Goal: Check status: Check status

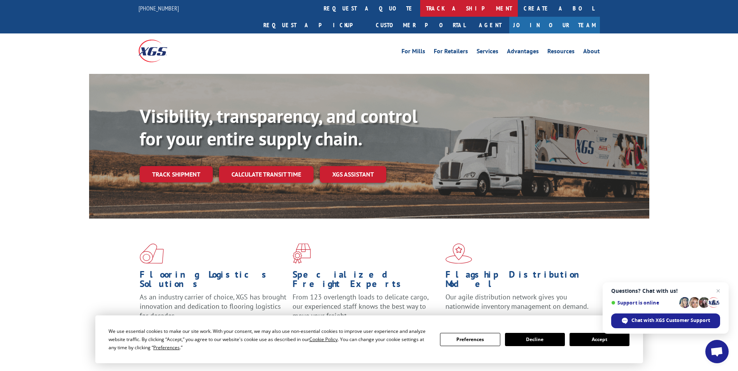
drag, startPoint x: 357, startPoint y: 6, endPoint x: 361, endPoint y: 11, distance: 6.6
click at [420, 7] on link "track a shipment" at bounding box center [469, 8] width 98 height 17
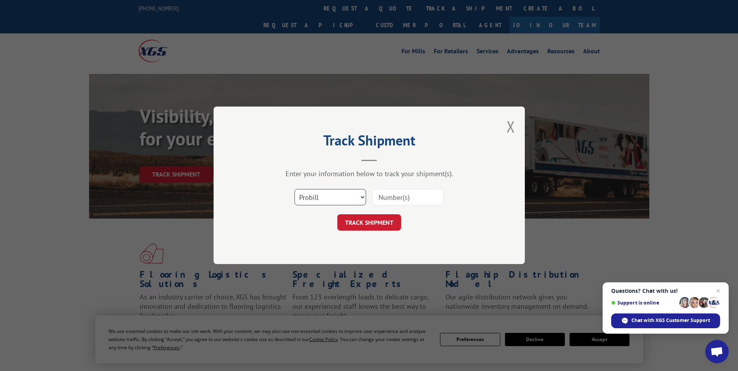
click at [323, 196] on select "Select category... Probill BOL PO" at bounding box center [330, 197] width 72 height 16
click at [324, 196] on select "Select category... Probill BOL PO" at bounding box center [330, 197] width 72 height 16
click at [320, 197] on select "Select category... Probill BOL PO" at bounding box center [330, 197] width 72 height 16
select select "po"
click at [294, 189] on select "Select category... Probill BOL PO" at bounding box center [330, 197] width 72 height 16
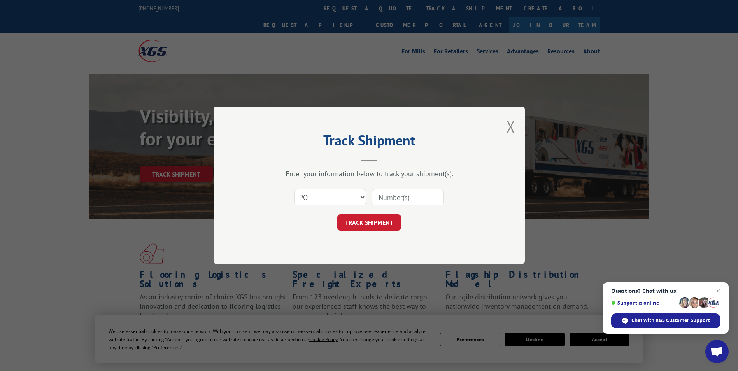
click at [404, 197] on input at bounding box center [408, 197] width 72 height 16
paste input "09534414"
type input "09534414"
click at [377, 221] on button "TRACK SHIPMENT" at bounding box center [369, 223] width 64 height 16
